Goal: Task Accomplishment & Management: Manage account settings

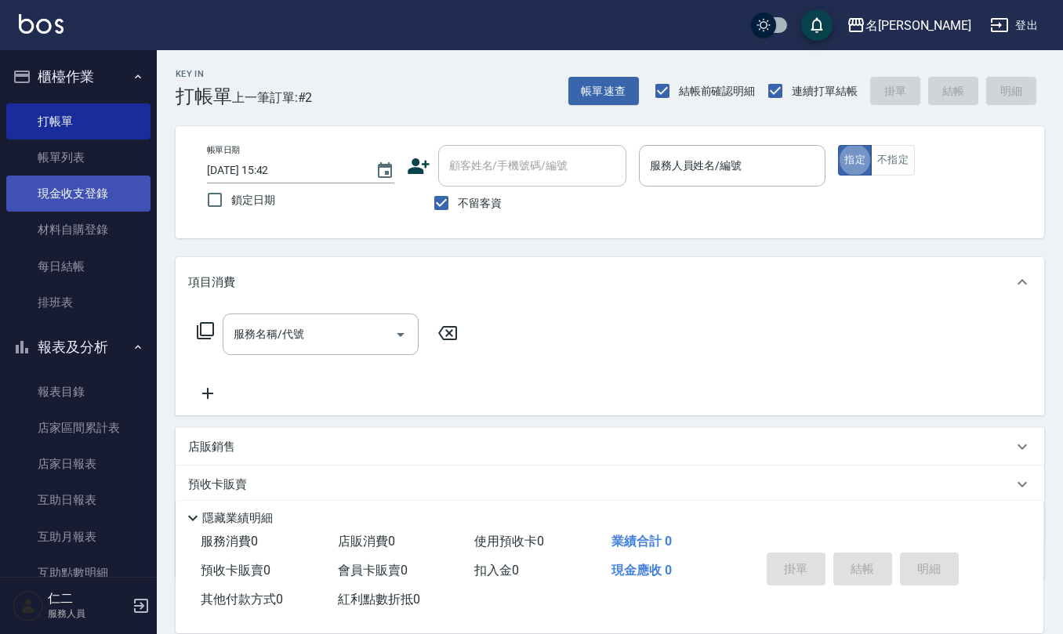
click at [98, 193] on link "現金收支登錄" at bounding box center [78, 194] width 144 height 36
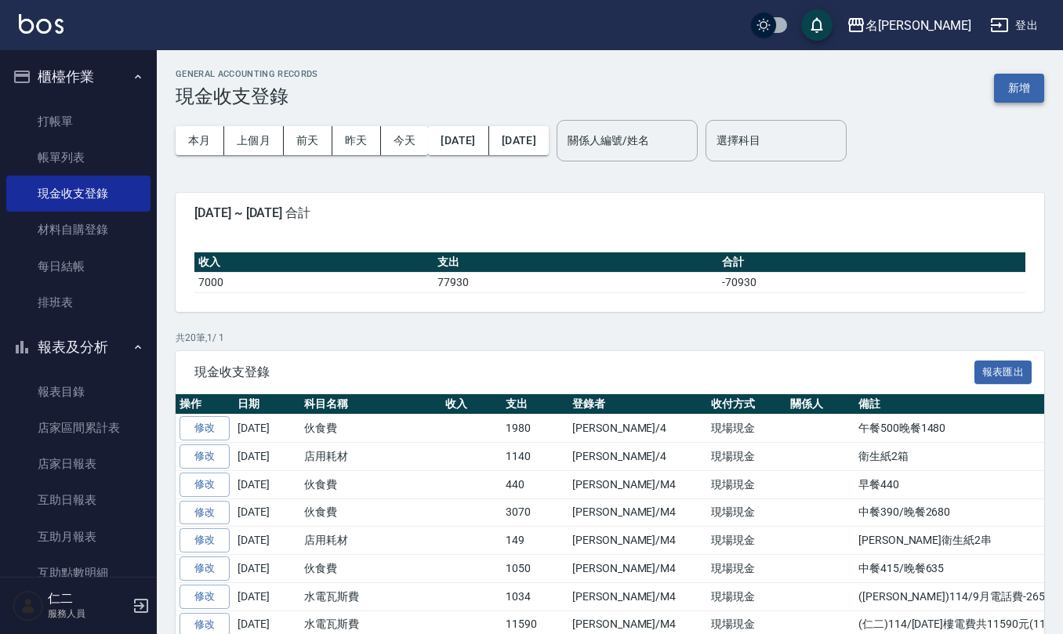
click at [1024, 89] on button "新增" at bounding box center [1019, 88] width 50 height 29
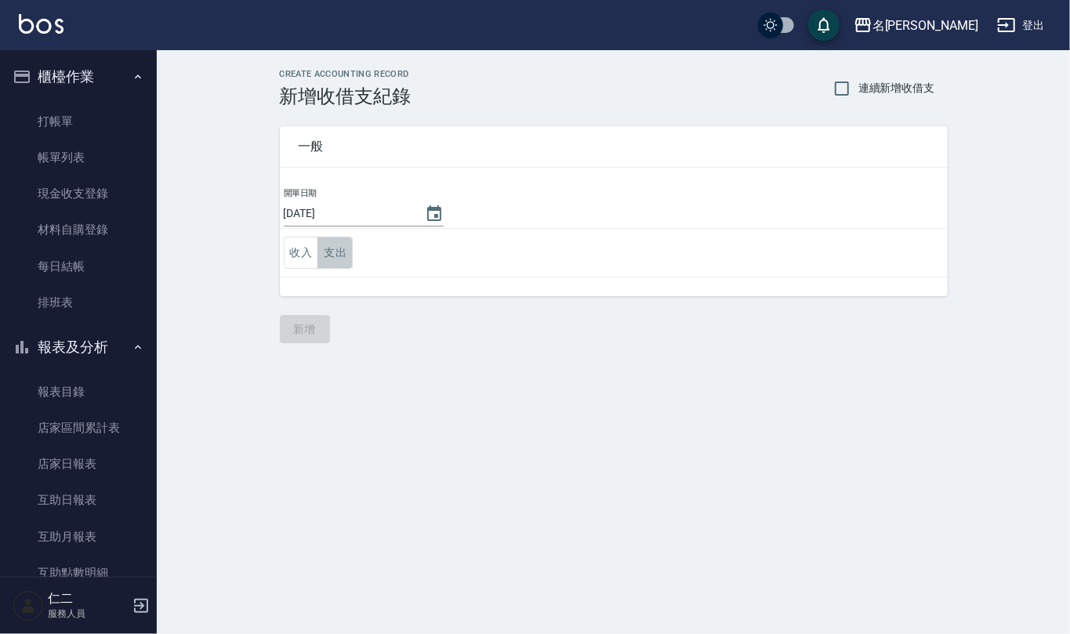
click at [345, 252] on button "支出" at bounding box center [335, 253] width 35 height 32
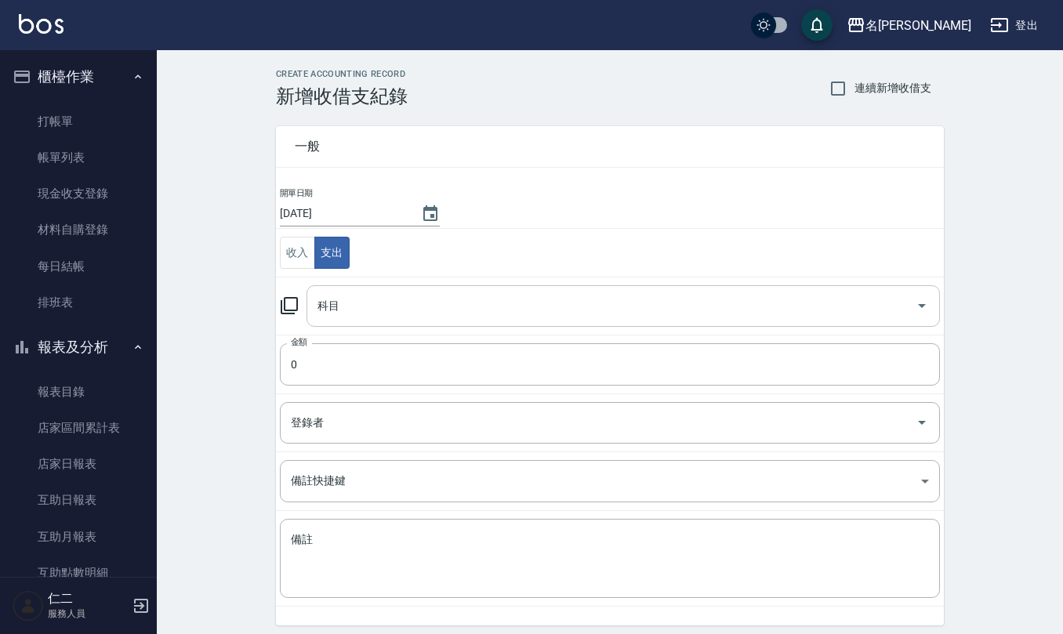
click at [371, 302] on input "科目" at bounding box center [612, 305] width 596 height 27
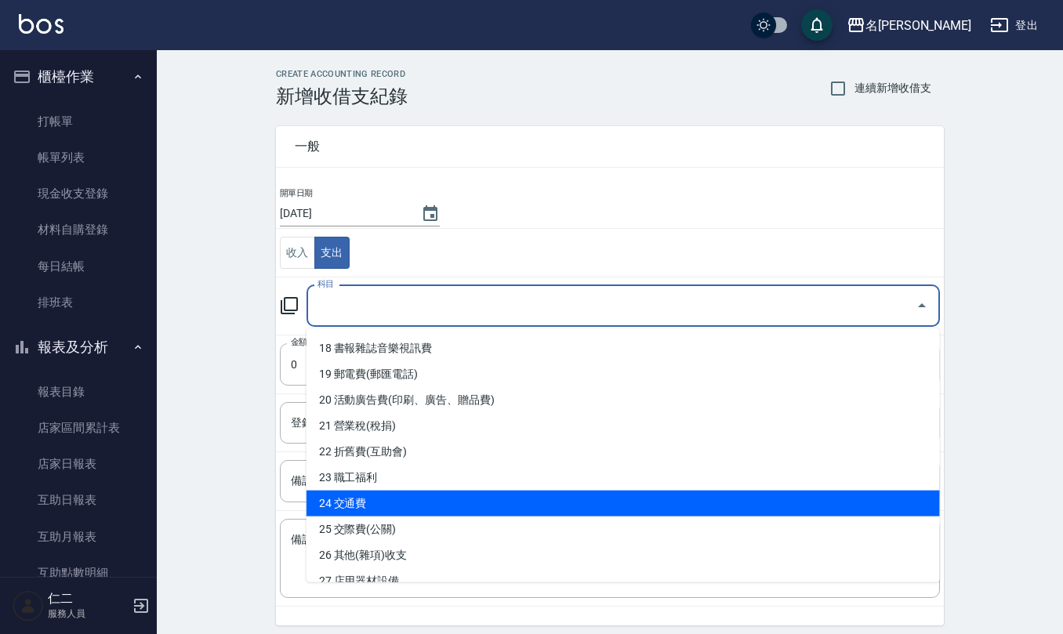
scroll to position [428, 0]
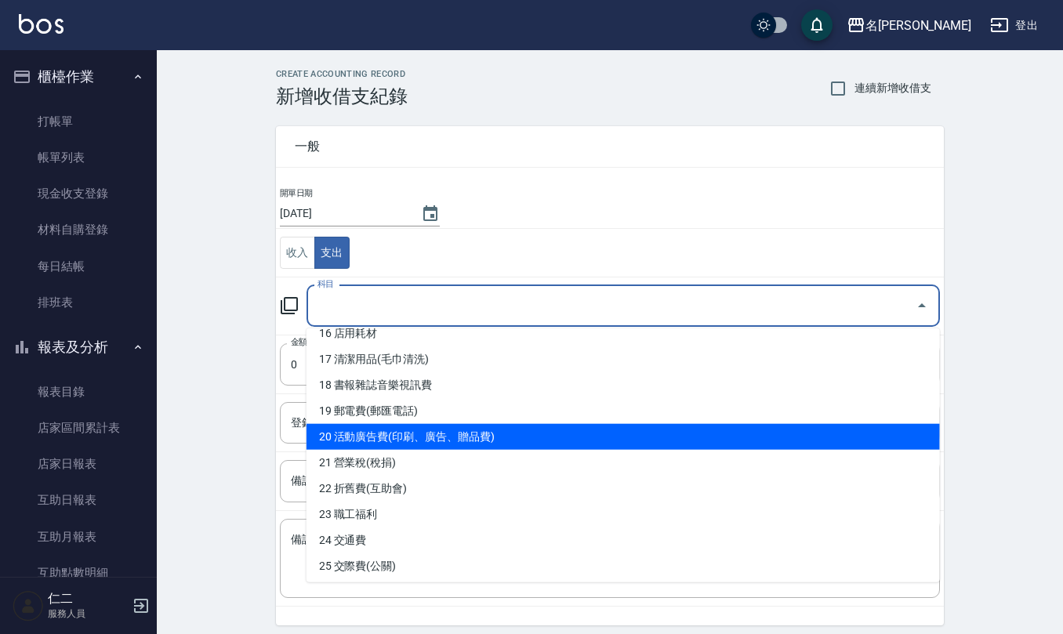
click at [503, 434] on li "20 活動廣告費(印刷、廣告、贈品費)" at bounding box center [623, 437] width 633 height 26
type input "20 活動廣告費(印刷、廣告、贈品費)"
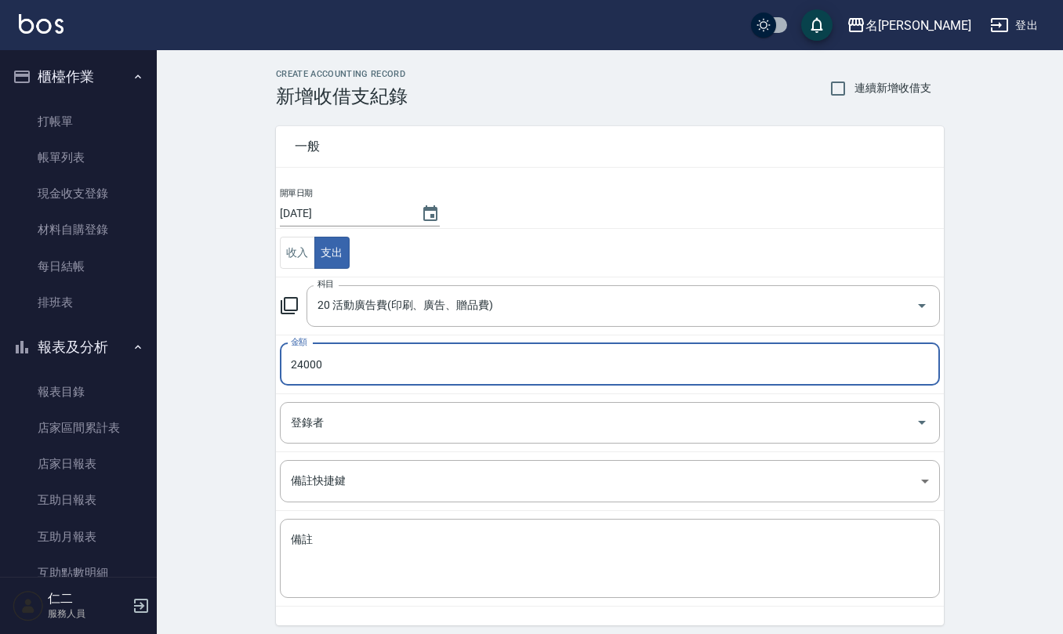
type input "24000"
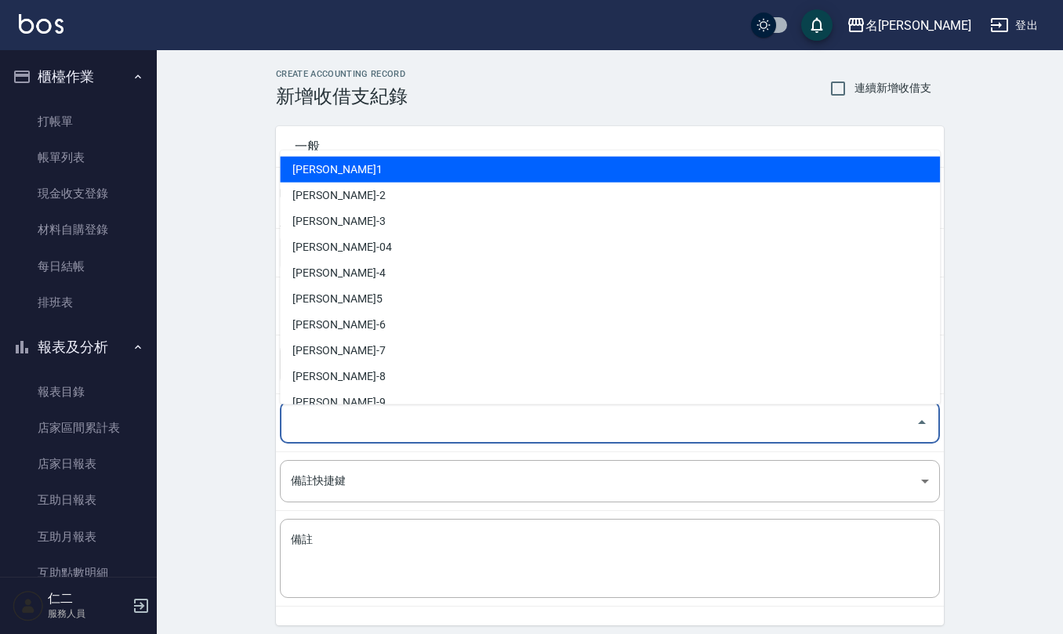
click at [503, 434] on input "登錄者" at bounding box center [598, 422] width 623 height 27
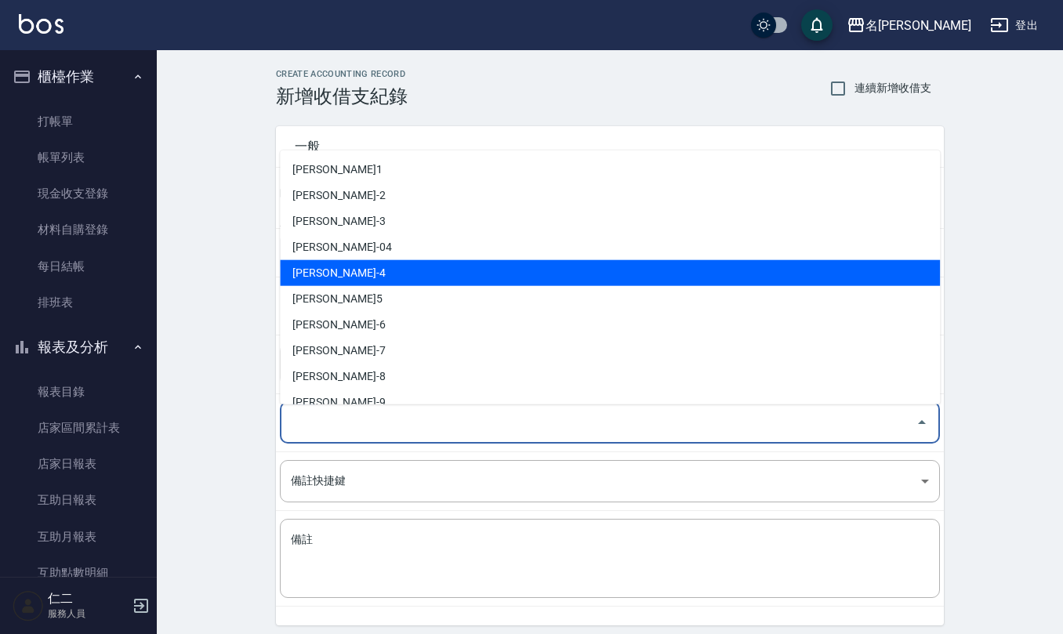
click at [422, 267] on li "[PERSON_NAME]-4" at bounding box center [610, 273] width 660 height 26
type input "[PERSON_NAME]-4"
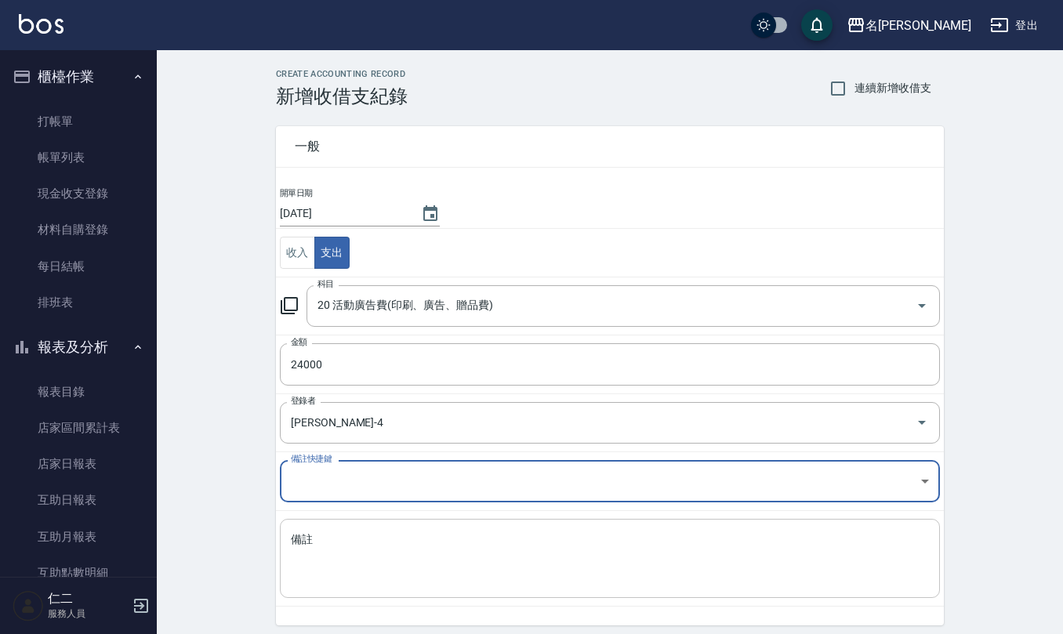
click at [362, 553] on textarea "備註" at bounding box center [610, 558] width 638 height 53
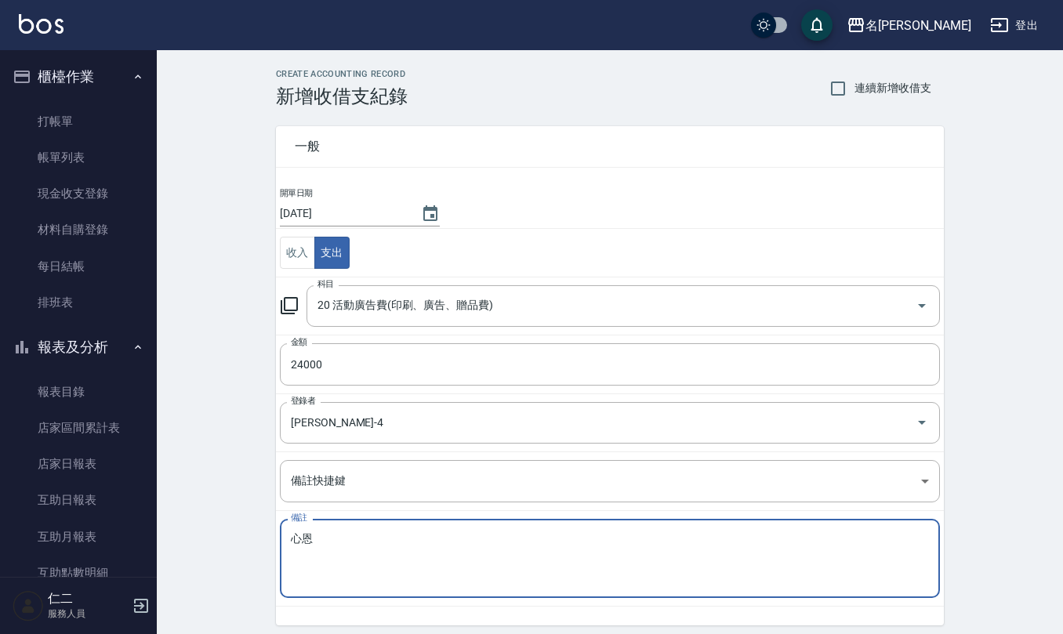
type textarea "心"
type textarea "江江1500/沛澄3000/淑文6000/[PERSON_NAME]4500"
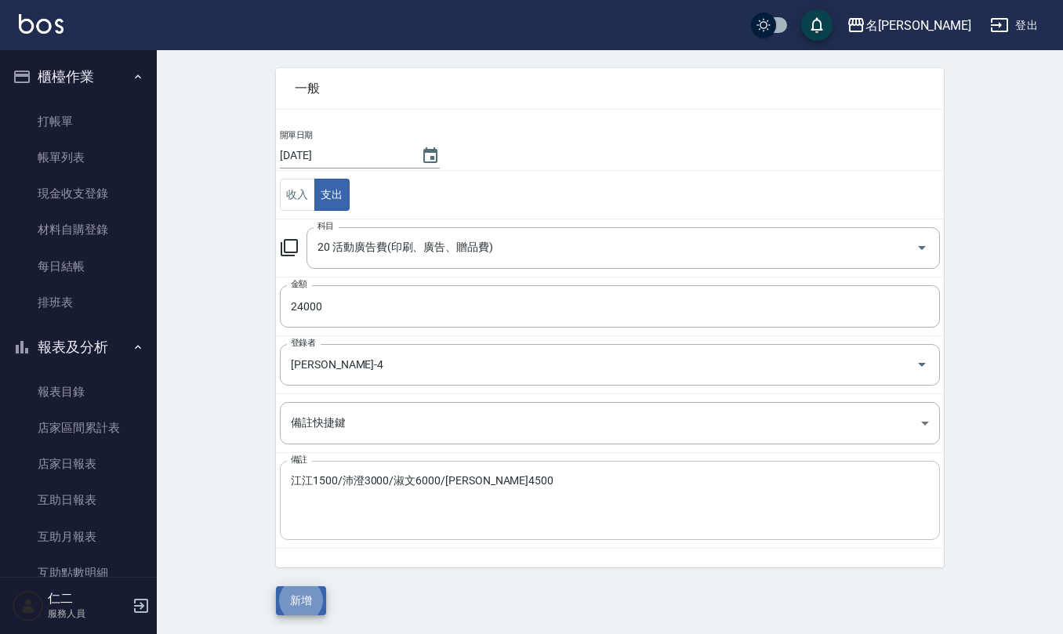
click at [540, 477] on textarea "江江1500/沛澄3000/淑文6000/[PERSON_NAME]4500" at bounding box center [610, 500] width 638 height 53
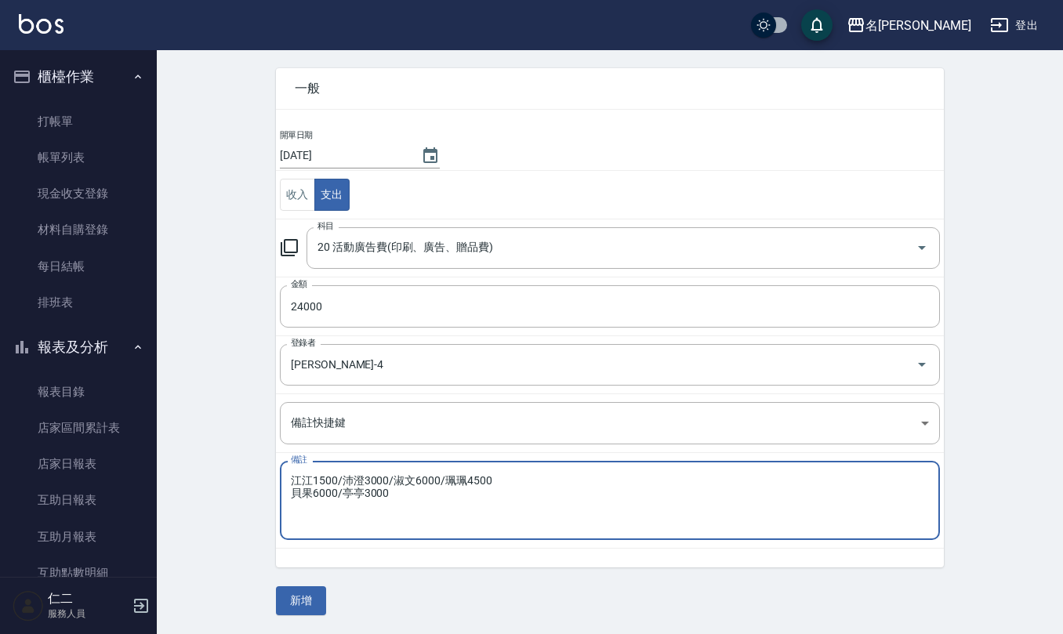
click at [443, 477] on textarea "江江1500/沛澄3000/淑文6000/珮珮4500 貝果6000/亭亭3000" at bounding box center [610, 500] width 638 height 53
click at [292, 503] on textarea "江江1500/沛澄3000/淑文6000 珮珮4500 貝果6000/亭亭3000" at bounding box center [610, 500] width 638 height 53
type textarea "江江1500/沛澄3000/淑文6000 珮珮4500/貝果6000/亭亭3000"
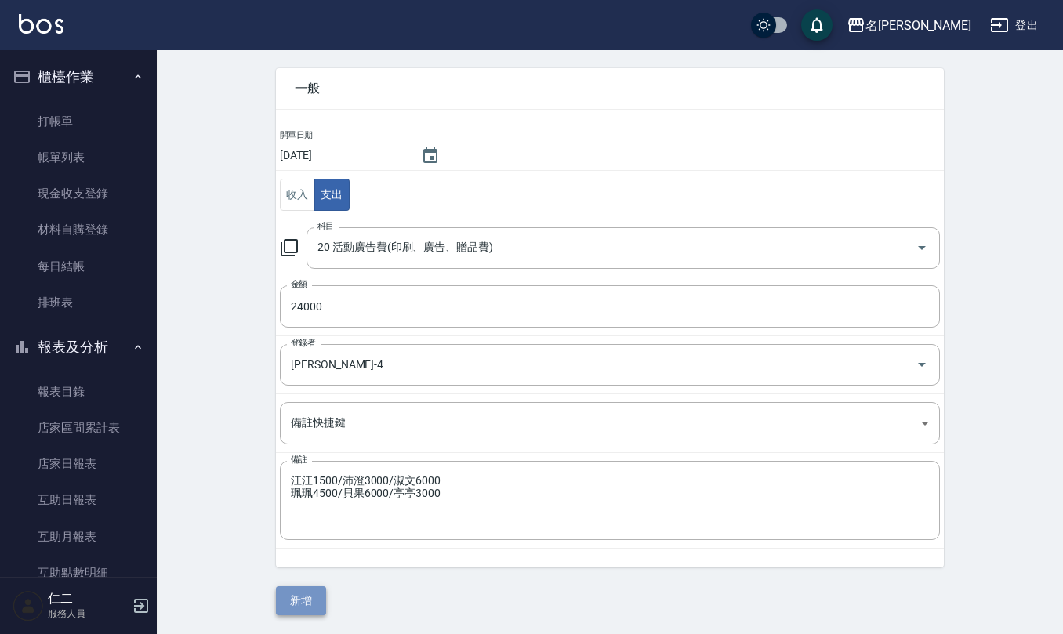
click at [308, 594] on button "新增" at bounding box center [301, 600] width 50 height 29
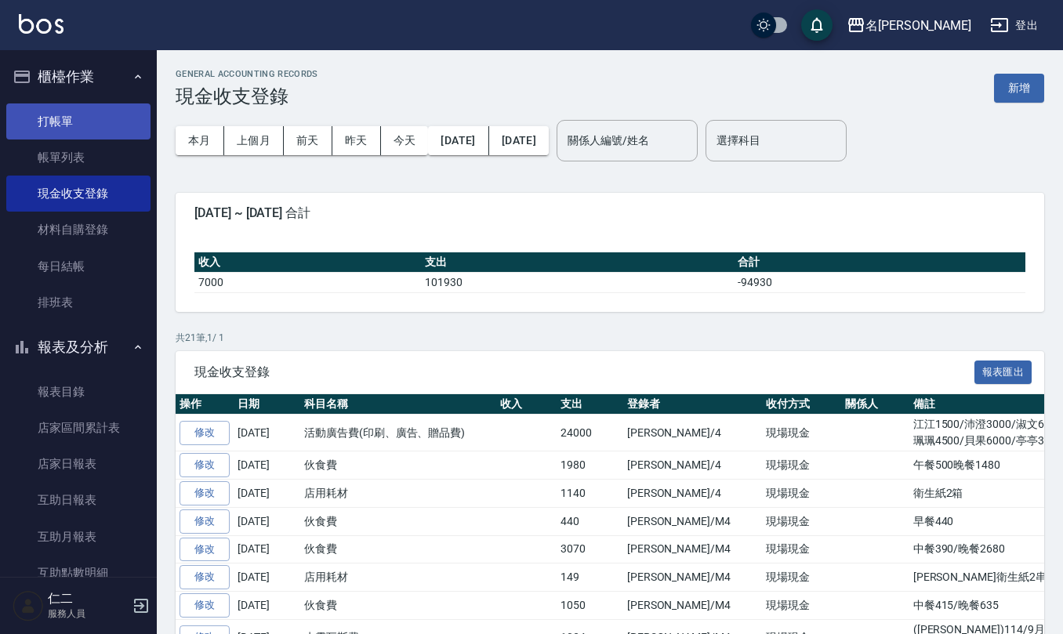
click at [97, 118] on link "打帳單" at bounding box center [78, 121] width 144 height 36
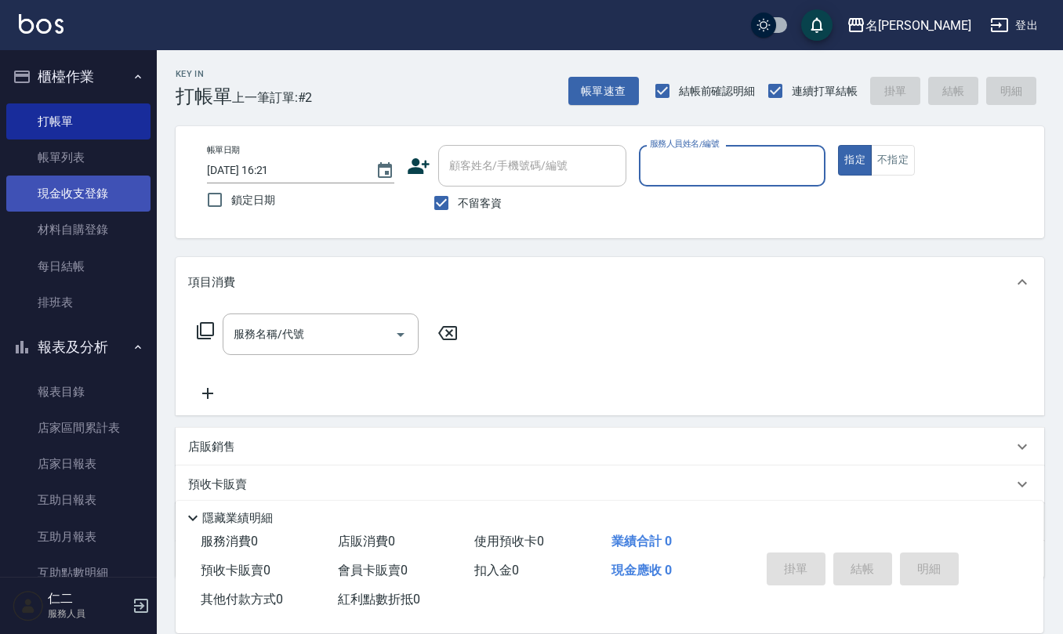
click at [86, 190] on link "現金收支登錄" at bounding box center [78, 194] width 144 height 36
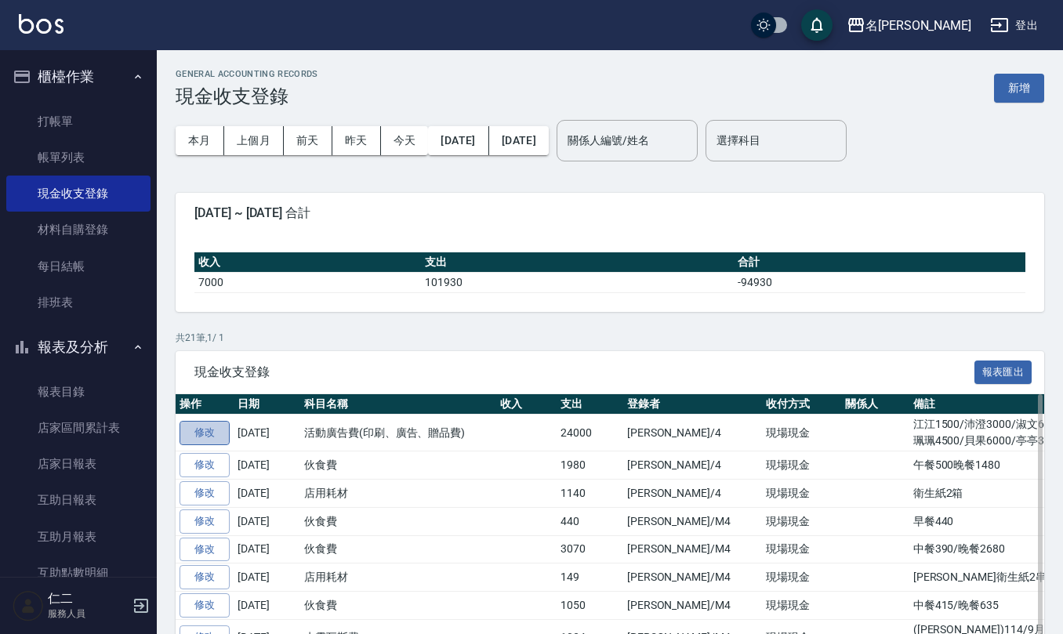
click at [211, 433] on link "修改" at bounding box center [205, 433] width 50 height 24
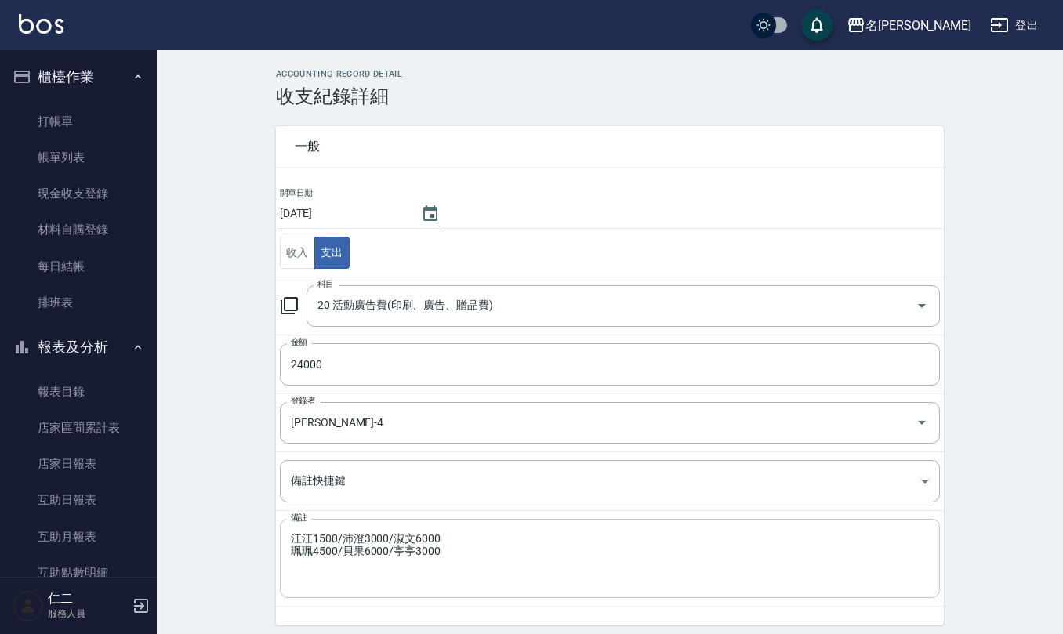
click at [289, 541] on div "江江1500/沛澄3000/淑文6000 [PERSON_NAME]4500/貝果6000/亭亭3000 x 備註" at bounding box center [610, 558] width 660 height 79
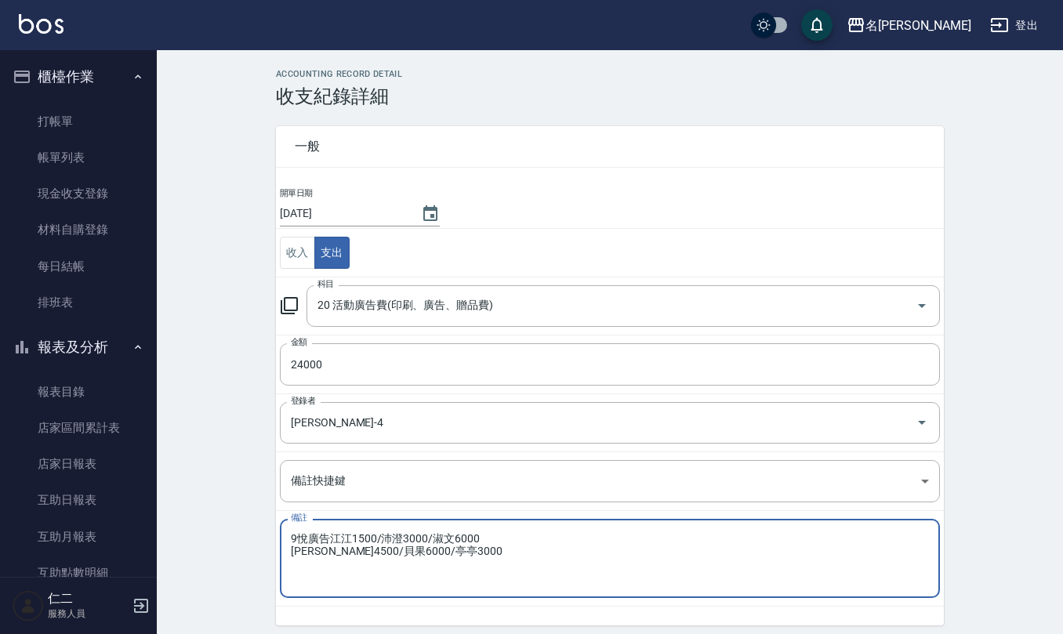
click at [307, 539] on textarea "9悅廣告江江1500/沛澄3000/淑文6000 [PERSON_NAME]4500/貝果6000/亭亭3000" at bounding box center [610, 558] width 638 height 53
click at [329, 534] on textarea "9月廣告江江1500/沛澄3000/淑文6000 [PERSON_NAME]4500/貝果6000/亭亭3000" at bounding box center [610, 558] width 638 height 53
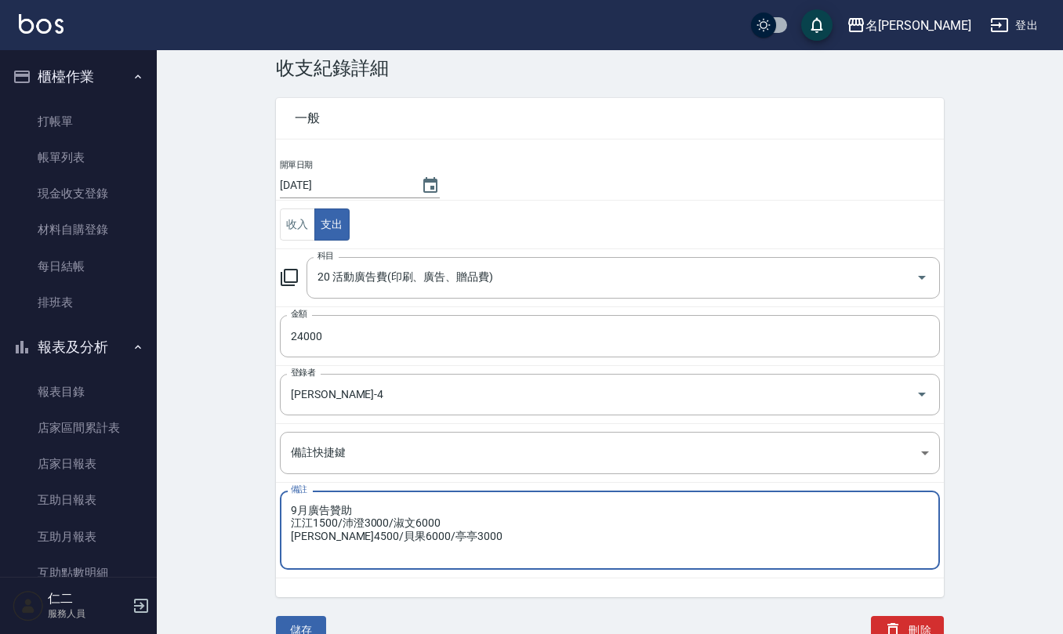
scroll to position [41, 0]
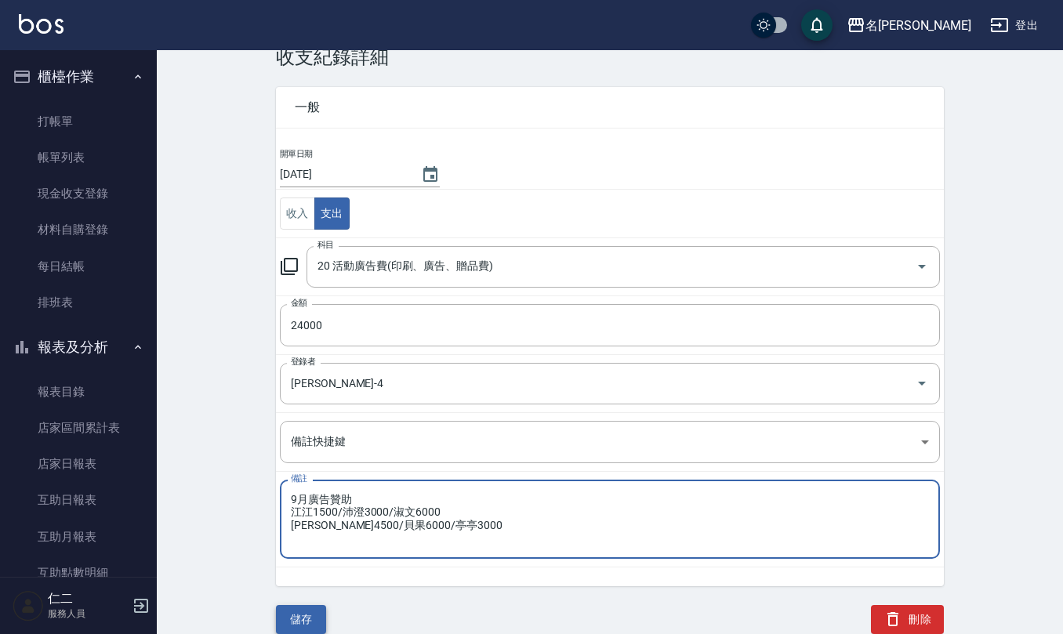
type textarea "9月廣告贊助 江江1500/沛澄3000/淑文6000 [PERSON_NAME]4500/貝果6000/亭亭3000"
click at [303, 613] on button "儲存" at bounding box center [301, 619] width 50 height 29
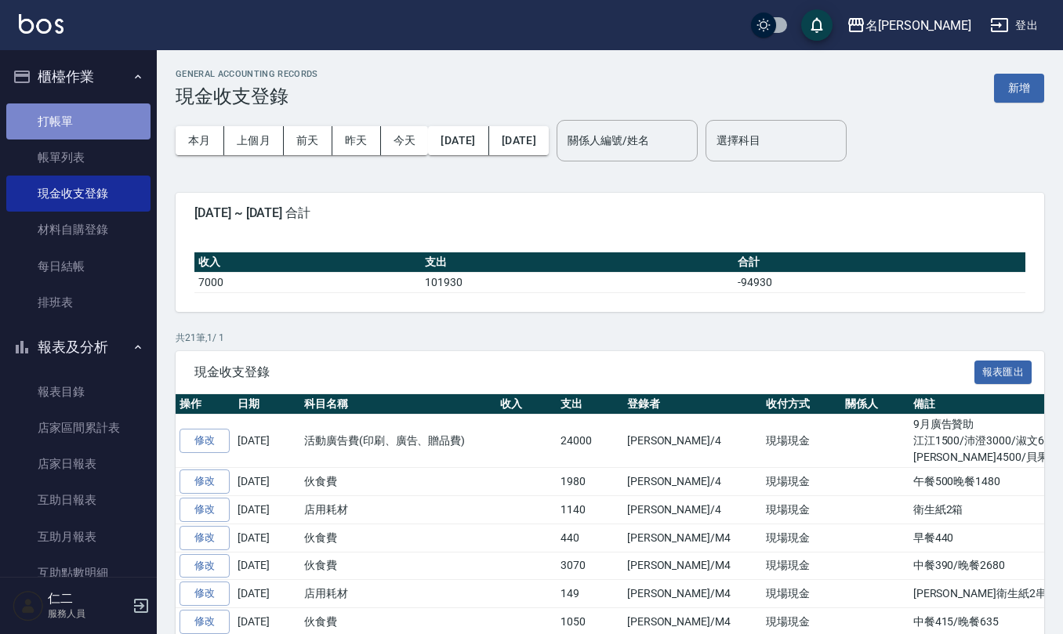
click at [85, 121] on link "打帳單" at bounding box center [78, 121] width 144 height 36
